Goal: Register for event/course

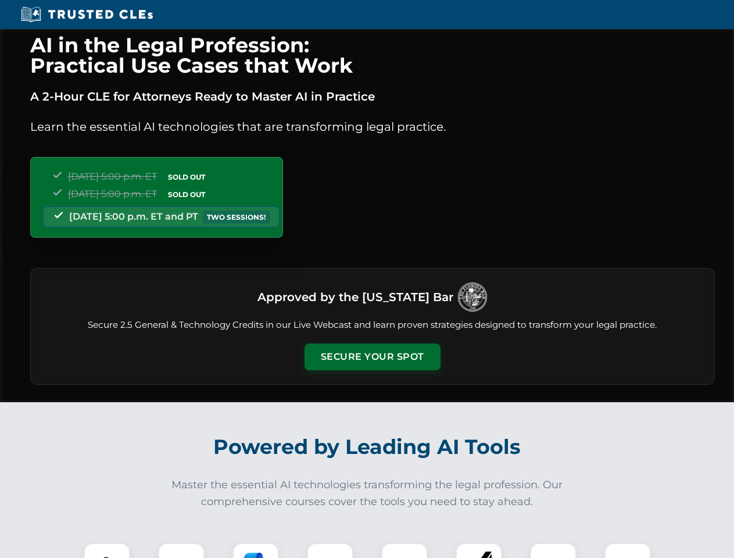
click at [372, 357] on button "Secure Your Spot" at bounding box center [373, 357] width 136 height 27
click at [107, 551] on img at bounding box center [107, 566] width 34 height 34
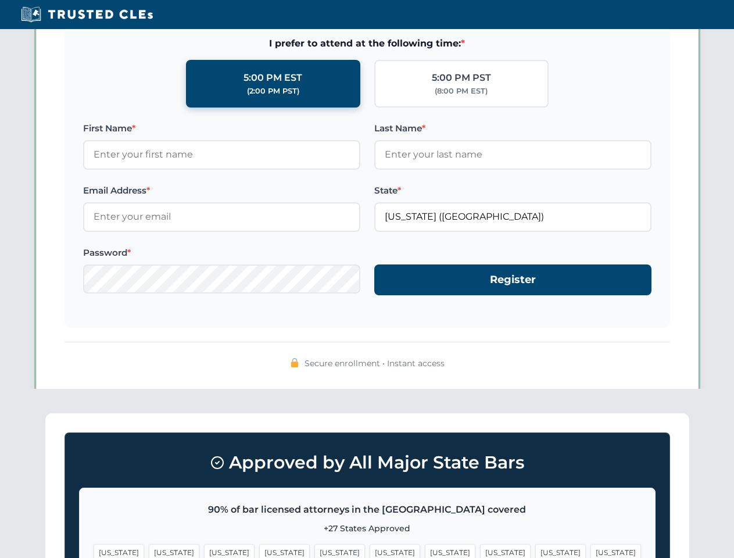
click at [425, 551] on span "[US_STATE]" at bounding box center [450, 552] width 51 height 17
click at [536, 551] on span "[US_STATE]" at bounding box center [561, 552] width 51 height 17
